Goal: Task Accomplishment & Management: Complete application form

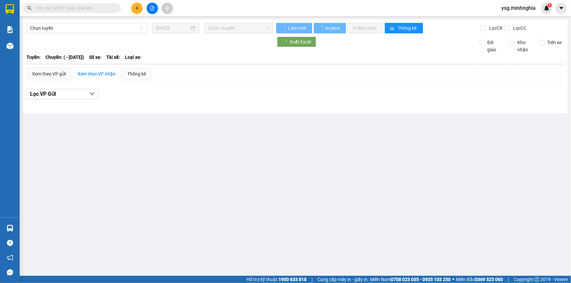
type input "[DATE]"
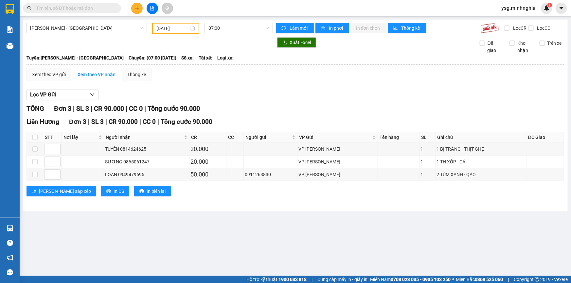
click at [140, 7] on button at bounding box center [136, 8] width 11 height 11
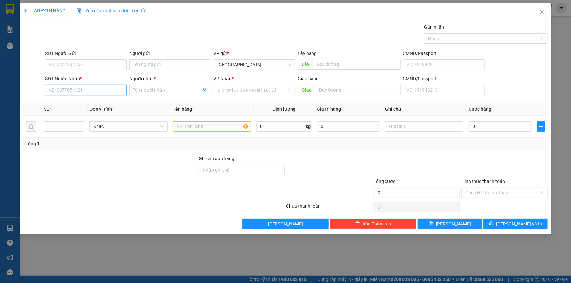
click at [98, 88] on input "SĐT Người Nhận *" at bounding box center [85, 90] width 81 height 10
type input "0855432435"
click at [181, 90] on input "Người nhận *" at bounding box center [166, 90] width 67 height 7
paste input "ê"
type input "l"
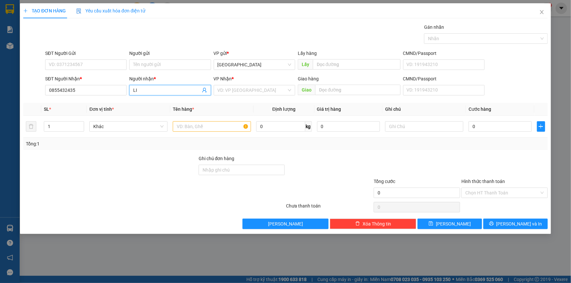
paste input "Ê"
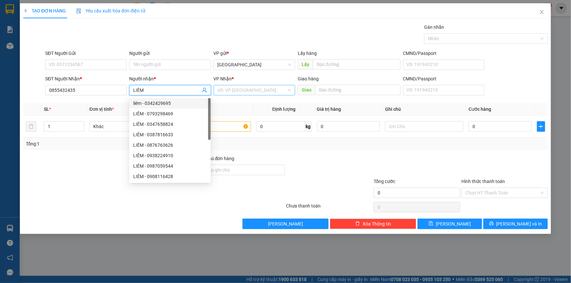
type input "LIÊM"
click at [241, 85] on input "search" at bounding box center [251, 90] width 69 height 10
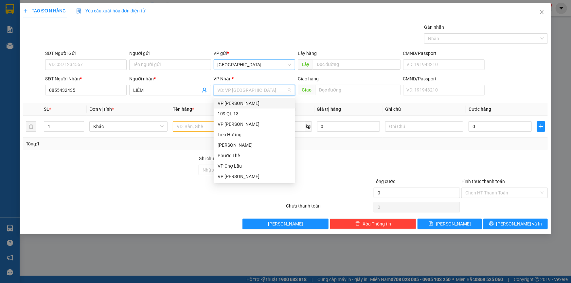
type input "C"
click at [227, 123] on div "VP Chợ Lầu" at bounding box center [254, 124] width 74 height 7
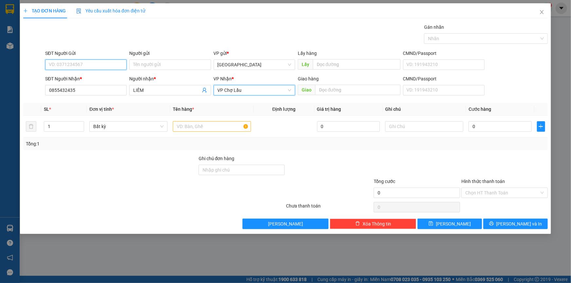
click at [78, 62] on input "SĐT Người Gửi" at bounding box center [85, 65] width 81 height 10
type input "0902548703"
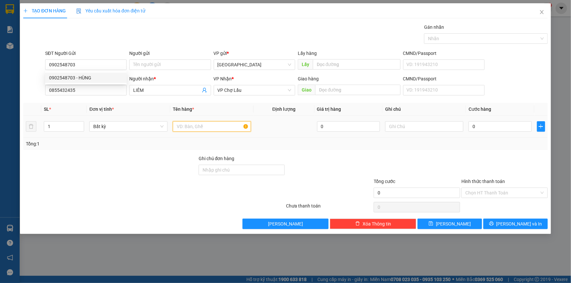
click at [198, 124] on input "text" at bounding box center [212, 126] width 78 height 10
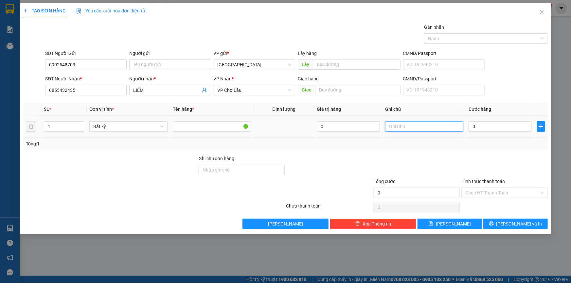
click at [411, 128] on input "text" at bounding box center [424, 126] width 78 height 10
paste input "Ó"
paste input "Đ"
paste input "Ồ"
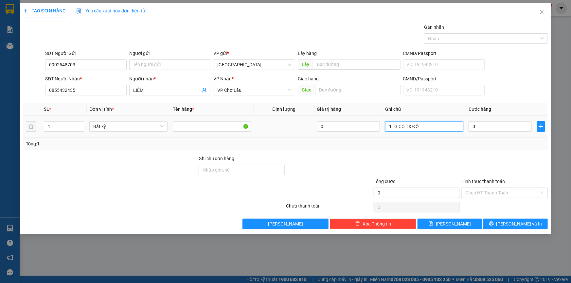
paste input "Đ"
paste input "Ệ"
paste input "Ư"
paste input "Ử"
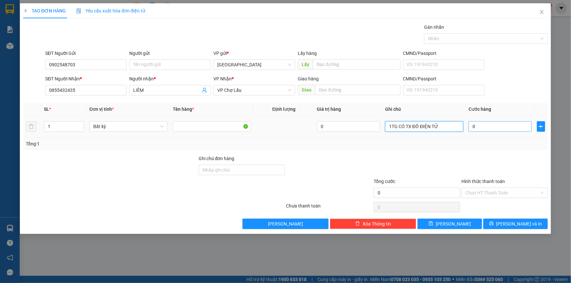
type input "1TG CÓ TX ĐỒ ĐIỆN TỬ"
click at [489, 130] on input "0" at bounding box center [499, 126] width 63 height 10
type input "06"
type input "6"
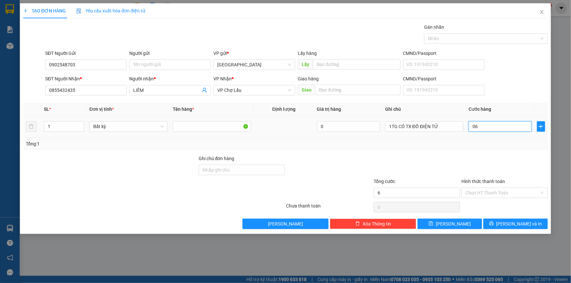
type input "060"
type input "60"
type input "60.000"
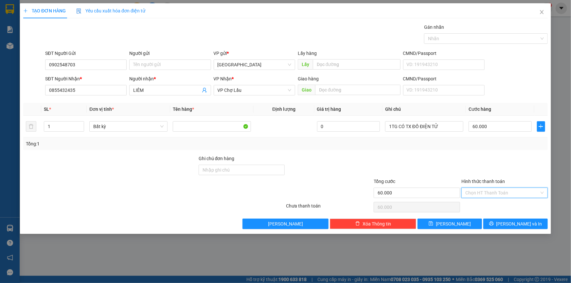
click at [516, 188] on input "Hình thức thanh toán" at bounding box center [502, 193] width 74 height 10
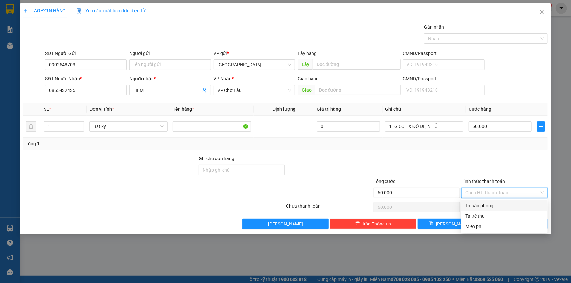
click at [510, 201] on div "Tại văn phòng" at bounding box center [504, 205] width 86 height 10
type input "0"
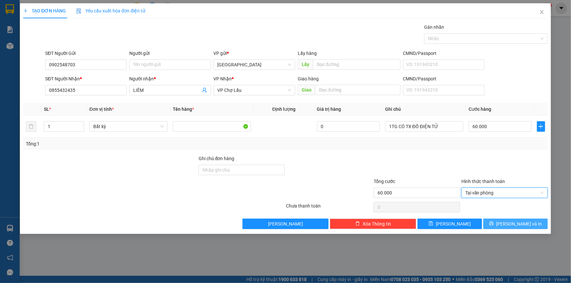
click at [508, 221] on button "[PERSON_NAME] và In" at bounding box center [515, 224] width 64 height 10
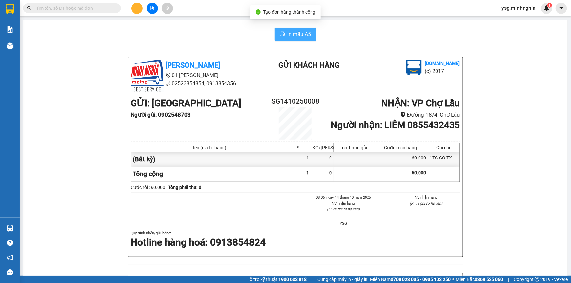
click at [296, 30] on span "In mẫu A5" at bounding box center [299, 34] width 24 height 8
